Goal: Check status: Check status

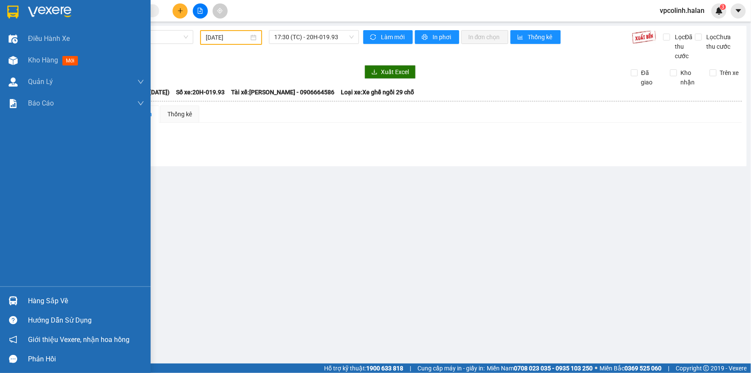
click at [30, 303] on div "Hàng sắp về" at bounding box center [86, 300] width 116 height 13
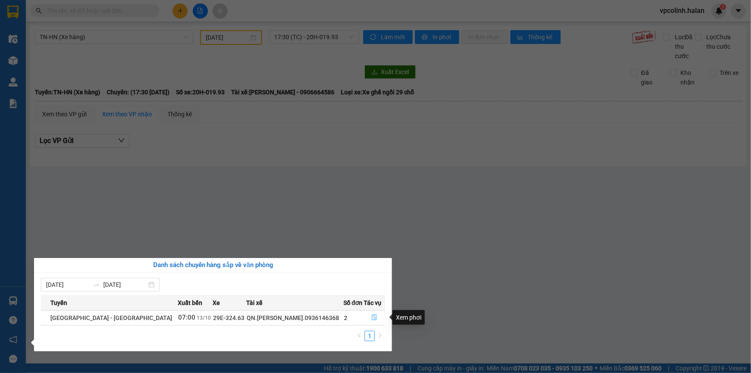
click at [368, 321] on button "button" at bounding box center [374, 318] width 21 height 14
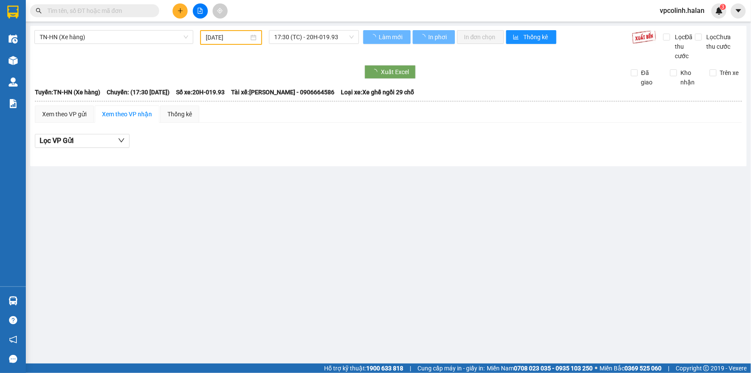
type input "[DATE]"
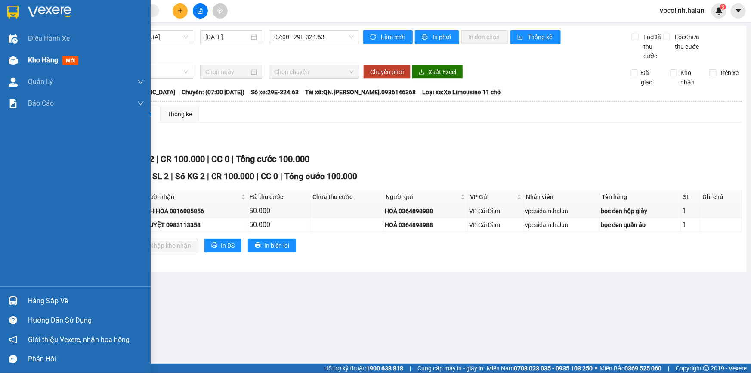
click at [25, 67] on div "Kho hàng mới" at bounding box center [75, 60] width 151 height 22
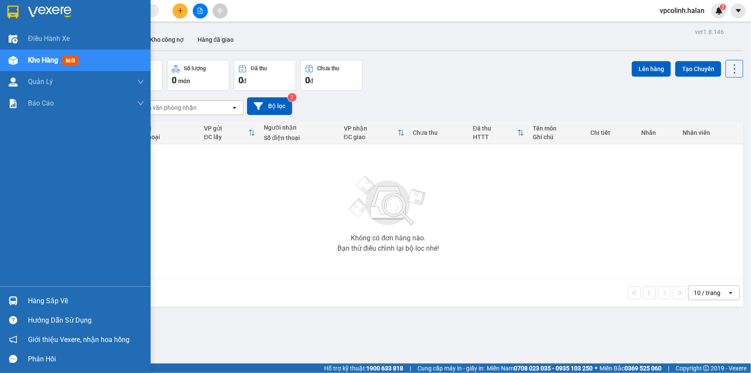
click at [13, 297] on img at bounding box center [13, 300] width 9 height 9
